Goal: Communication & Community: Answer question/provide support

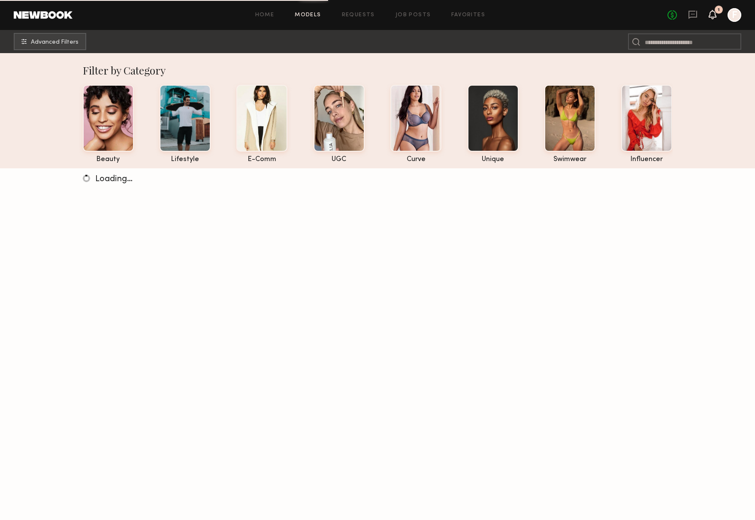
click at [713, 17] on icon at bounding box center [712, 14] width 7 height 6
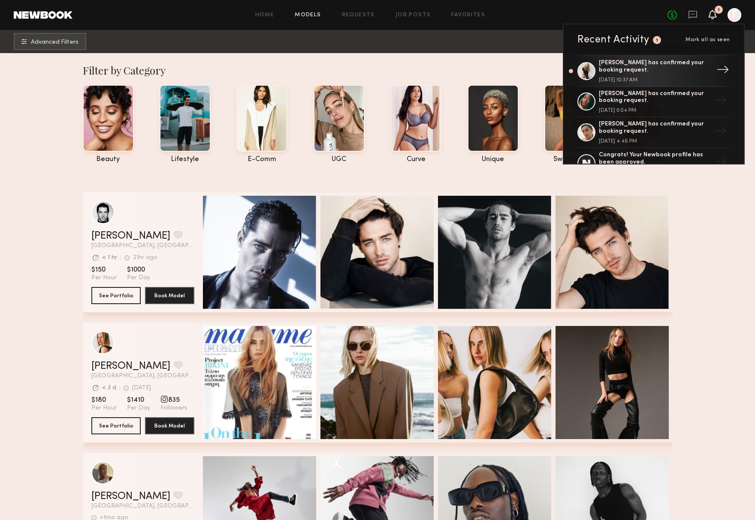
click at [646, 66] on div "[PERSON_NAME] has confirmed your booking request." at bounding box center [654, 67] width 111 height 15
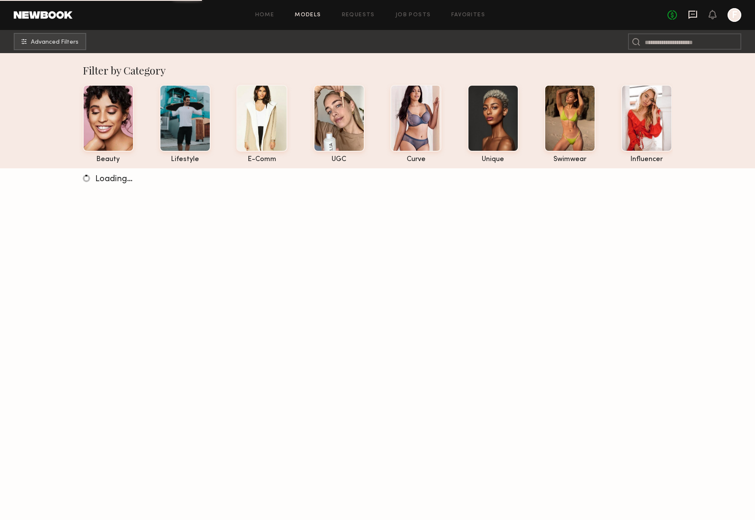
click at [694, 17] on icon at bounding box center [692, 15] width 9 height 8
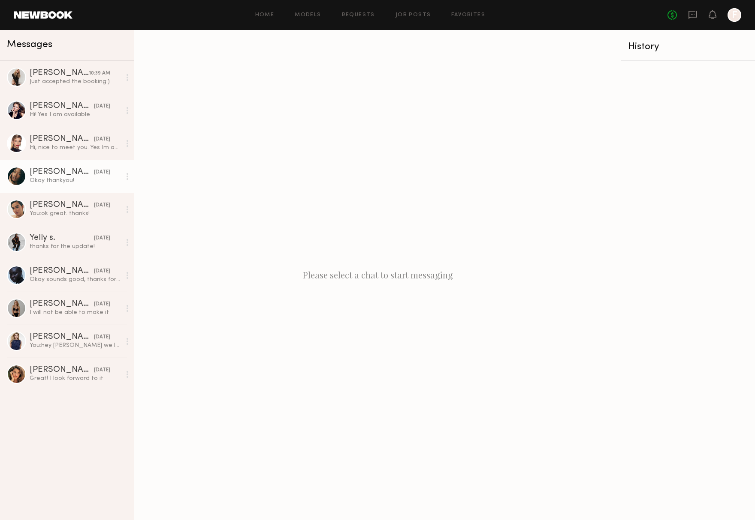
click at [59, 183] on div "Okay thankyou!" at bounding box center [75, 181] width 91 height 8
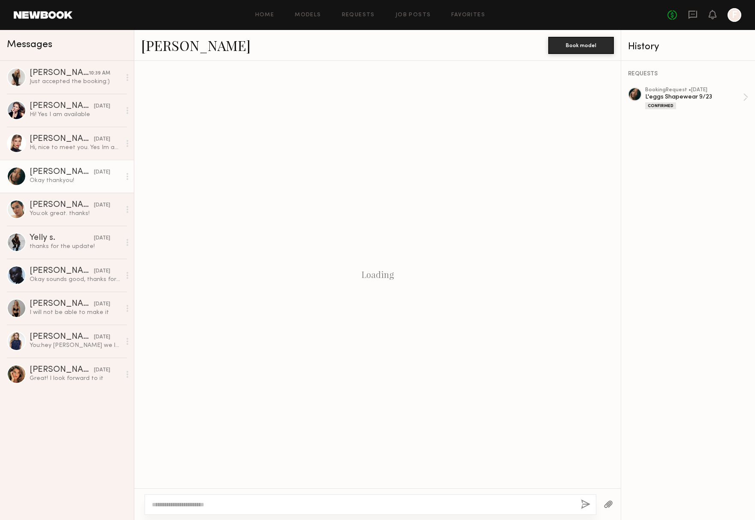
scroll to position [333, 0]
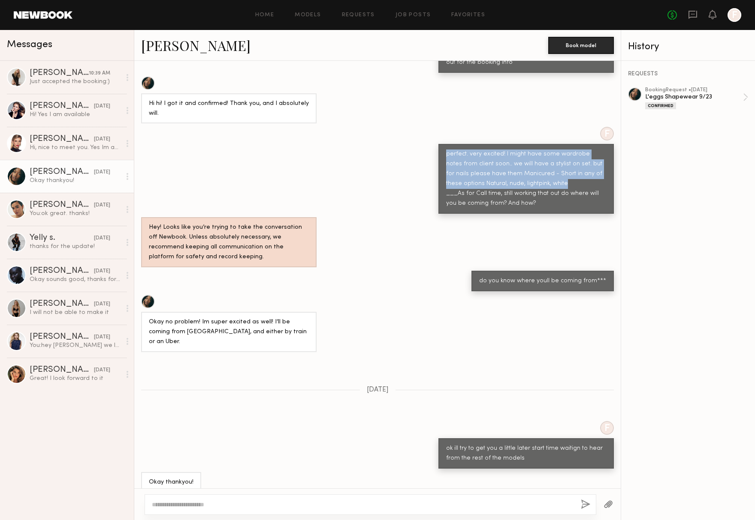
drag, startPoint x: 446, startPoint y: 153, endPoint x: 555, endPoint y: 183, distance: 112.8
click at [555, 183] on div "perfect. very excited! I might have some wardrobe notes from client soon.. we w…" at bounding box center [526, 179] width 160 height 59
copy div "perfect. very excited! I might have some wardrobe notes from client soon.. we w…"
click at [45, 84] on div "Just accepted the booking:)" at bounding box center [75, 82] width 91 height 8
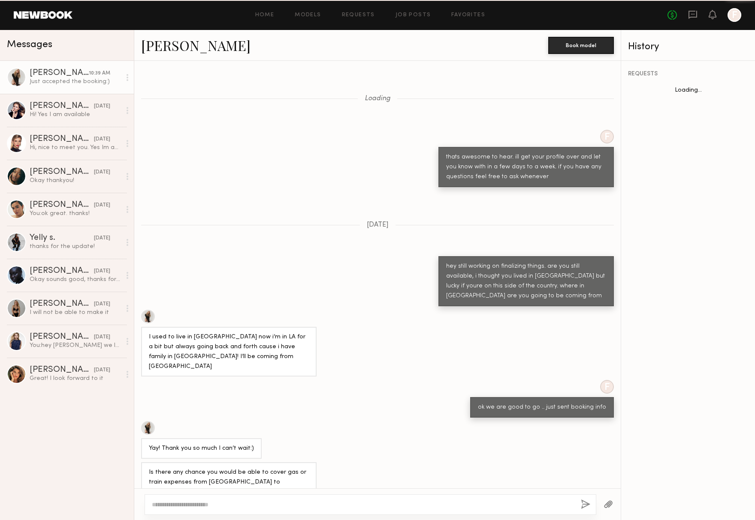
scroll to position [255, 0]
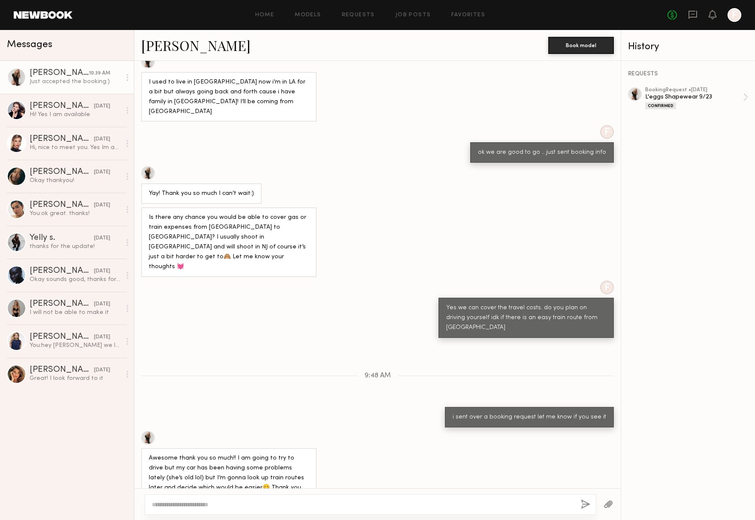
click at [267, 498] on div at bounding box center [369, 505] width 451 height 21
click at [250, 503] on textarea at bounding box center [363, 505] width 422 height 9
paste textarea "**********"
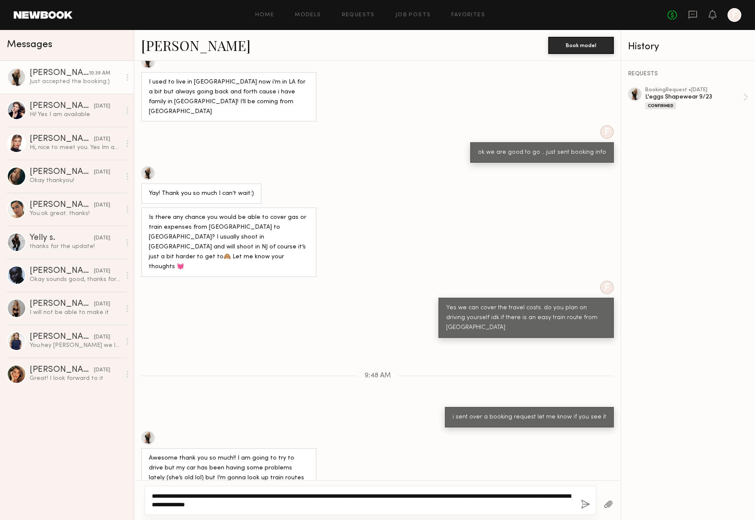
scroll to position [263, 0]
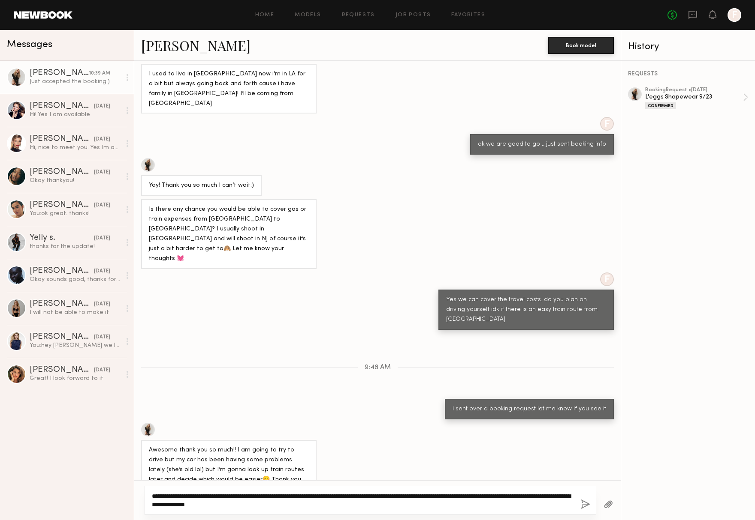
type textarea "**********"
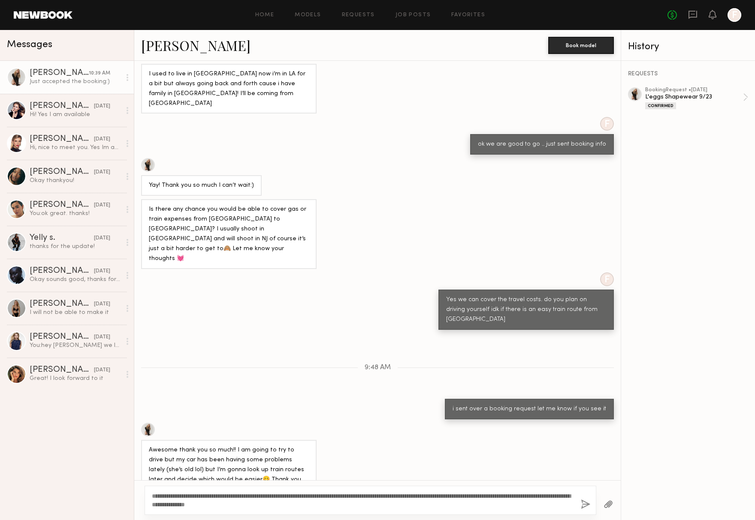
click at [587, 505] on button "button" at bounding box center [585, 505] width 9 height 11
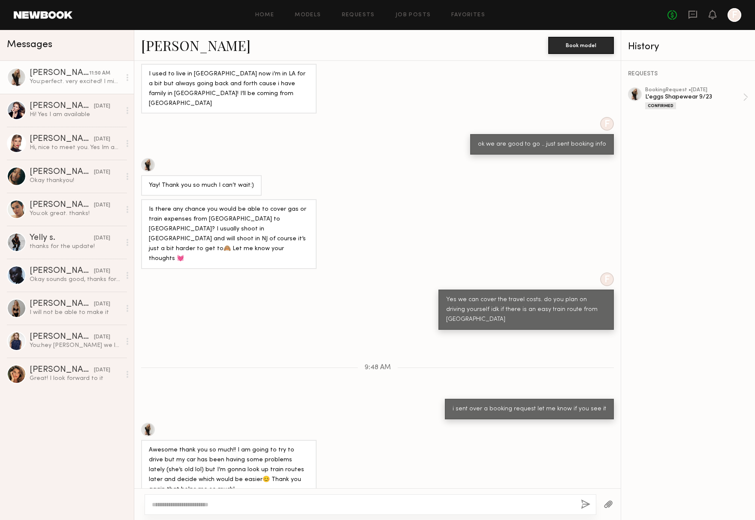
scroll to position [374, 0]
